Goal: Task Accomplishment & Management: Complete application form

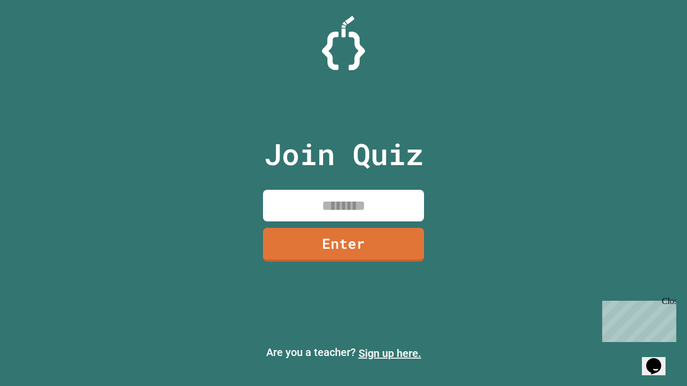
click at [390, 354] on link "Sign up here." at bounding box center [389, 353] width 63 height 13
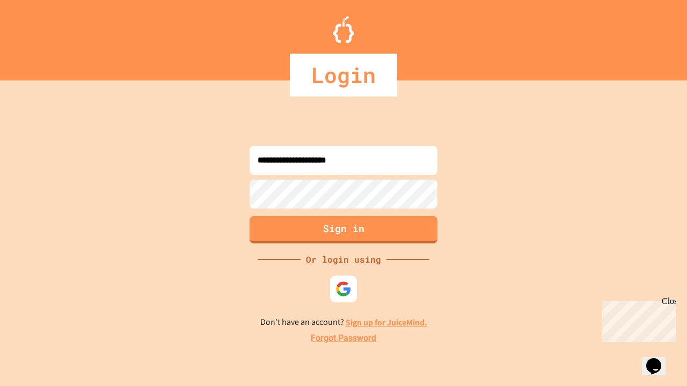
type input "**********"
